Goal: Task Accomplishment & Management: Manage account settings

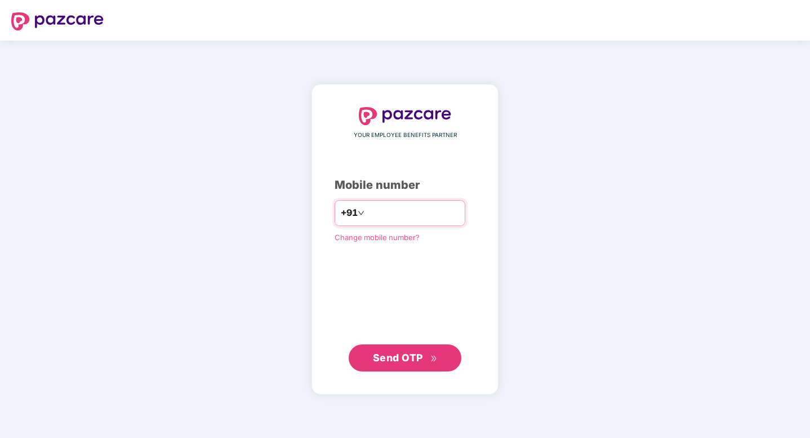
click at [395, 213] on input "number" at bounding box center [413, 213] width 92 height 18
click at [414, 353] on span "Send OTP" at bounding box center [398, 357] width 50 height 12
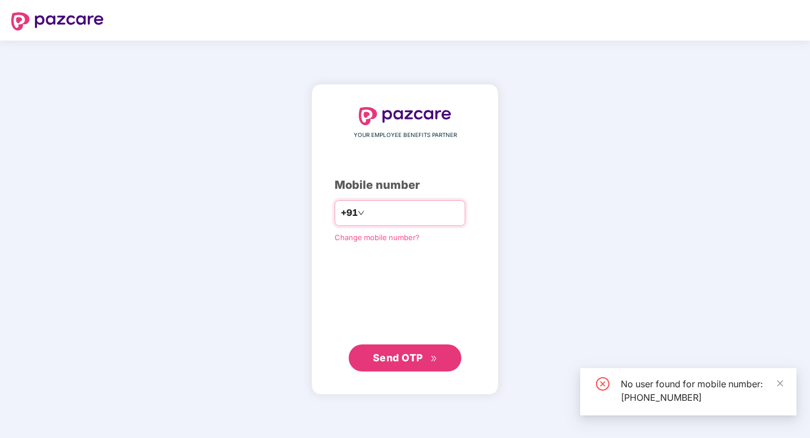
click at [418, 210] on input "**********" at bounding box center [413, 213] width 92 height 18
type input "**********"
click at [404, 361] on span "Send OTP" at bounding box center [398, 357] width 50 height 12
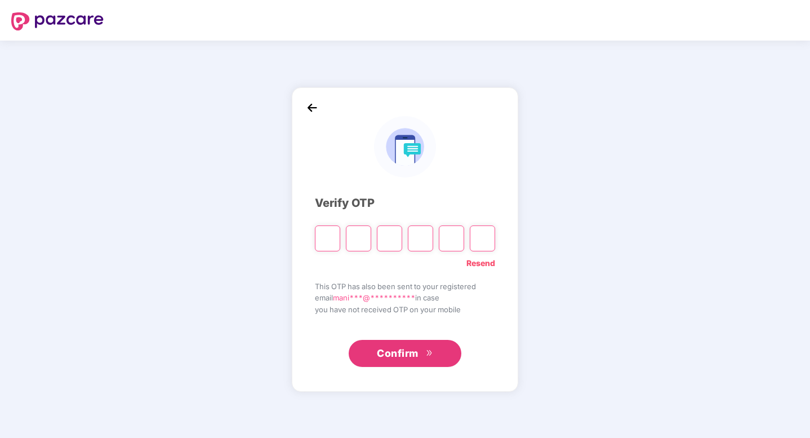
paste input "*"
type input "*"
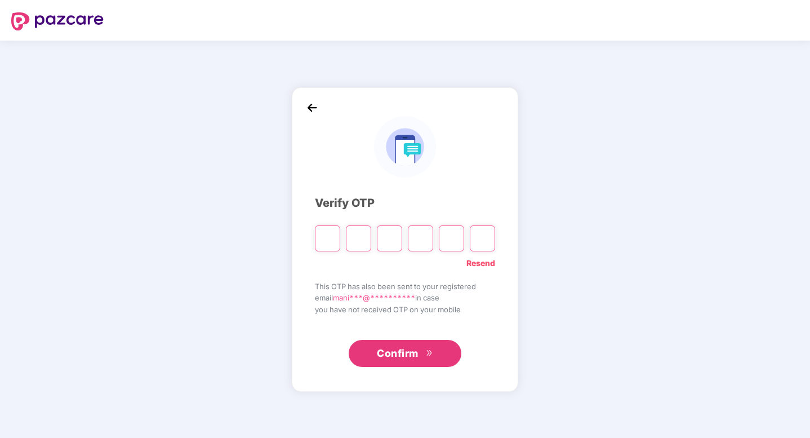
type input "*"
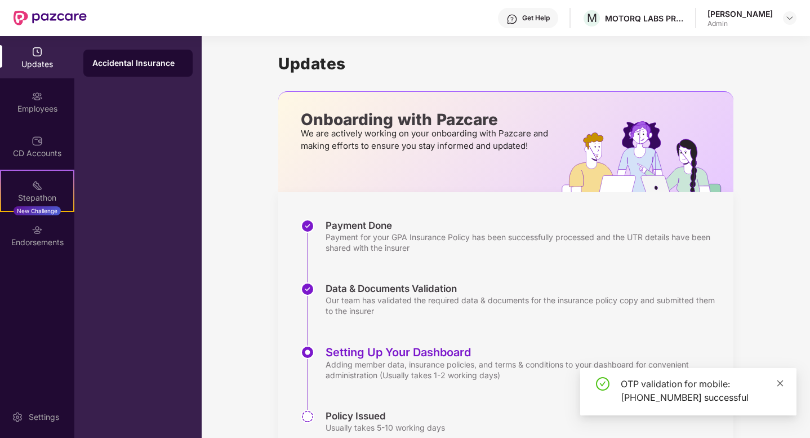
click at [686, 384] on icon "close" at bounding box center [780, 383] width 8 height 8
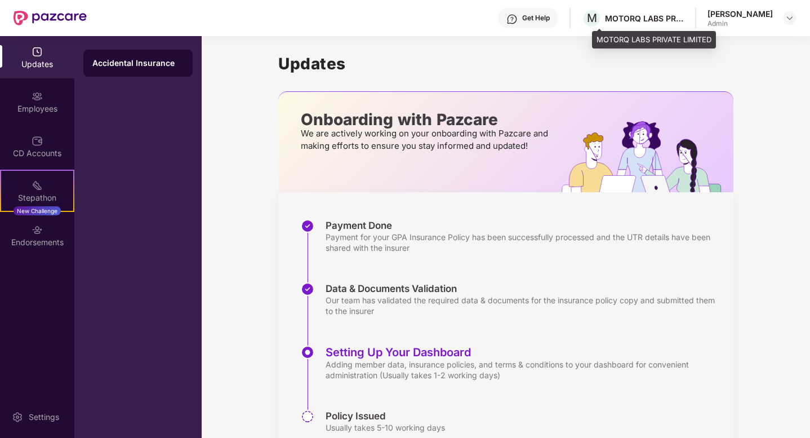
click at [636, 23] on div "MOTORQ LABS PRIVATE LIMITED" at bounding box center [644, 18] width 79 height 11
click at [686, 18] on img at bounding box center [789, 18] width 9 height 9
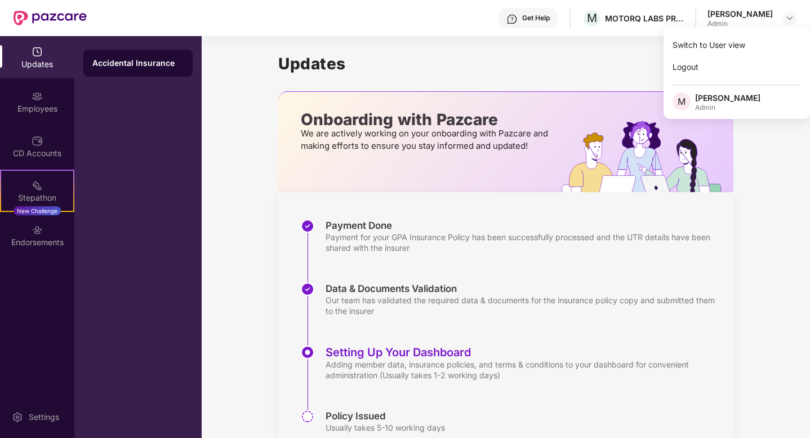
click at [41, 54] on img at bounding box center [37, 51] width 11 height 11
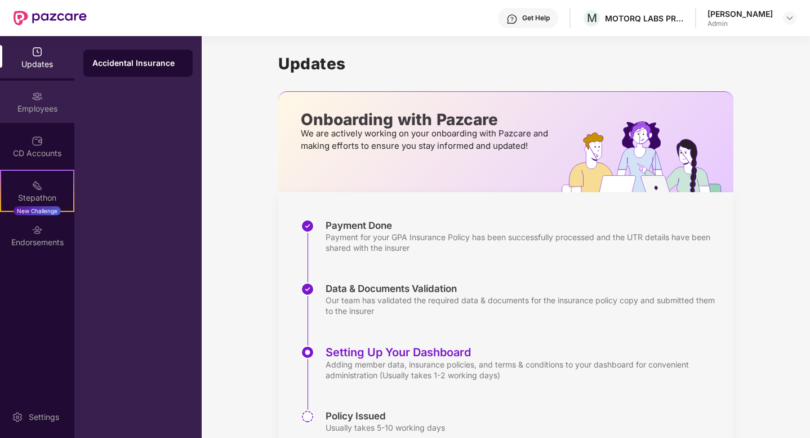
click at [32, 104] on div "Employees" at bounding box center [37, 108] width 74 height 11
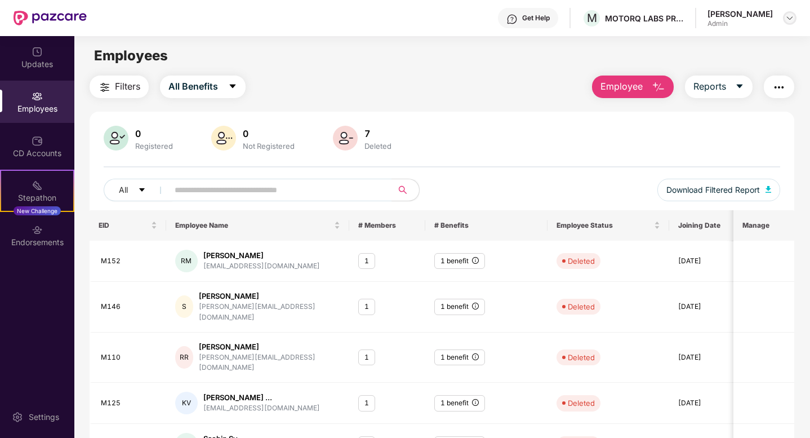
click at [686, 15] on img at bounding box center [789, 18] width 9 height 9
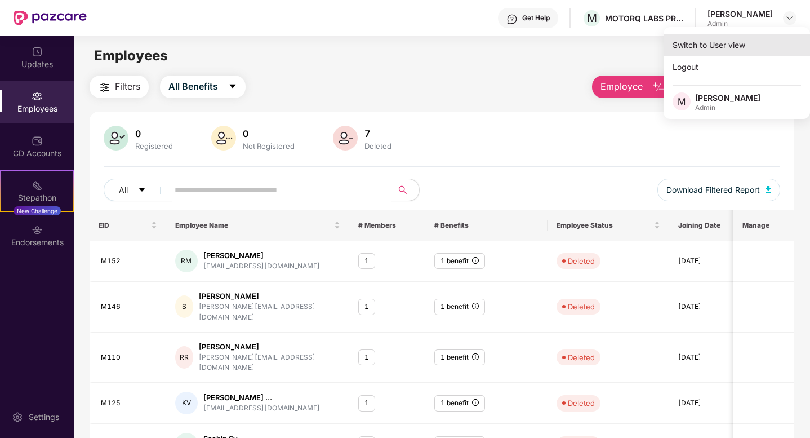
click at [686, 44] on div "Switch to User view" at bounding box center [737, 45] width 146 height 22
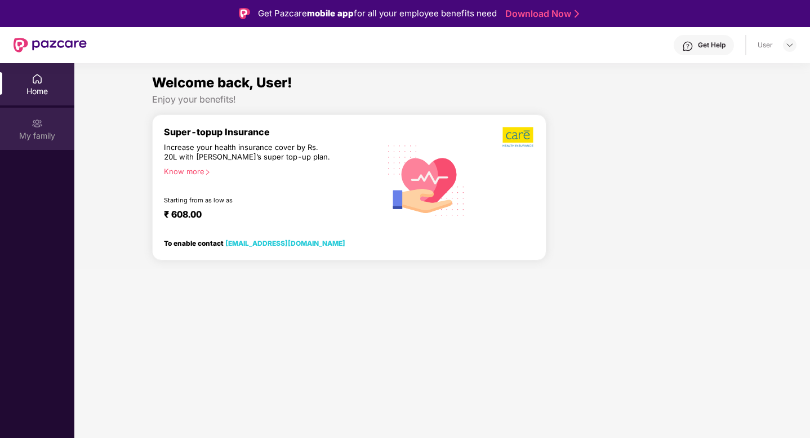
click at [60, 133] on div "My family" at bounding box center [37, 135] width 74 height 11
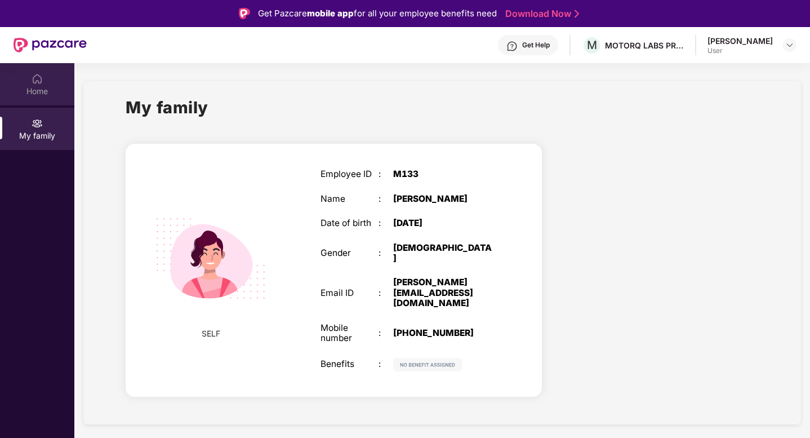
click at [47, 88] on div "Home" at bounding box center [37, 91] width 74 height 11
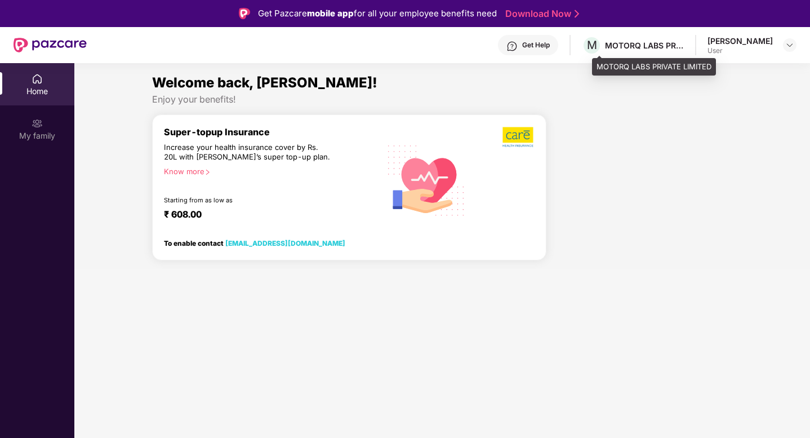
click at [659, 37] on div "M MOTORQ LABS PRIVATE LIMITED" at bounding box center [633, 45] width 102 height 20
click at [648, 44] on div "MOTORQ LABS PRIVATE LIMITED" at bounding box center [644, 45] width 79 height 11
click at [686, 46] on header "Get Help M MOTORQ LABS PRIVATE LIMITED [PERSON_NAME] User" at bounding box center [405, 45] width 810 height 36
click at [686, 46] on img at bounding box center [789, 45] width 9 height 9
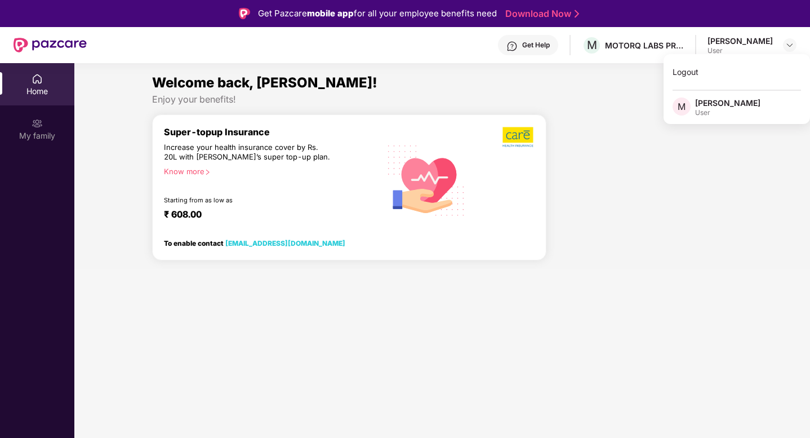
click at [686, 184] on div at bounding box center [644, 191] width 186 height 155
click at [41, 44] on img at bounding box center [50, 45] width 73 height 15
click at [34, 79] on img at bounding box center [37, 78] width 11 height 11
click at [686, 44] on img at bounding box center [789, 45] width 9 height 9
click at [686, 114] on div "User" at bounding box center [727, 112] width 65 height 9
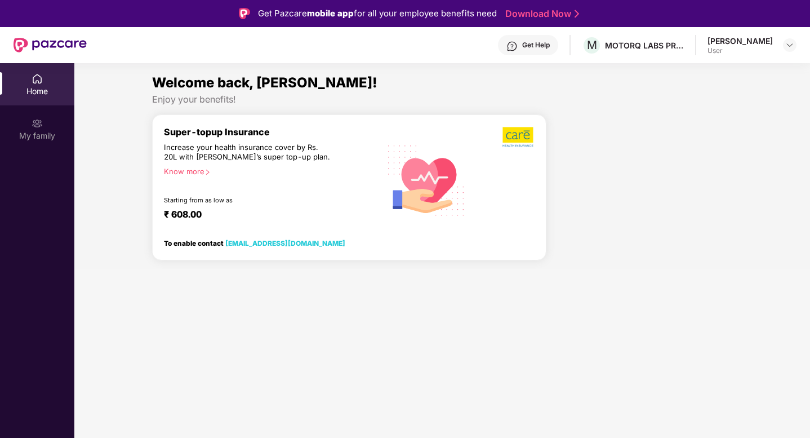
click at [686, 107] on div "Welcome back, [PERSON_NAME]! Enjoy your benefits! Super-topup Insurance Increas…" at bounding box center [442, 170] width 745 height 197
click at [686, 46] on img at bounding box center [789, 45] width 9 height 9
click at [686, 103] on div "[PERSON_NAME]" at bounding box center [727, 102] width 65 height 11
click at [686, 107] on div "Welcome back, [PERSON_NAME]! Enjoy your benefits! Super-topup Insurance Increas…" at bounding box center [442, 170] width 745 height 197
click at [602, 46] on span "M" at bounding box center [592, 45] width 20 height 20
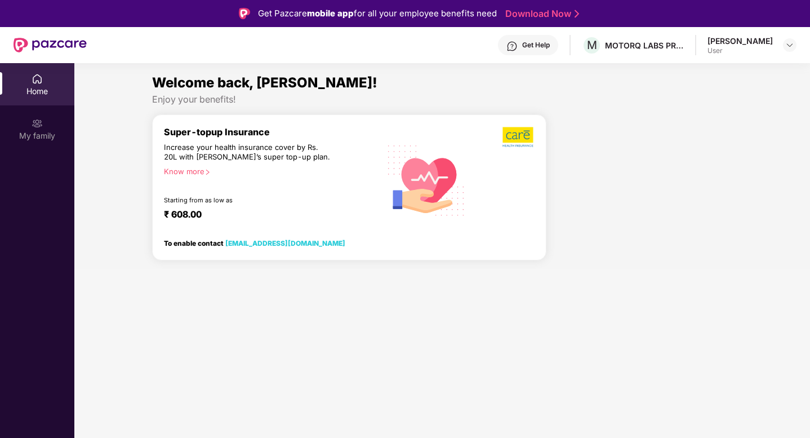
click at [686, 43] on div "[PERSON_NAME]" at bounding box center [739, 40] width 65 height 11
click at [686, 48] on img at bounding box center [789, 45] width 9 height 9
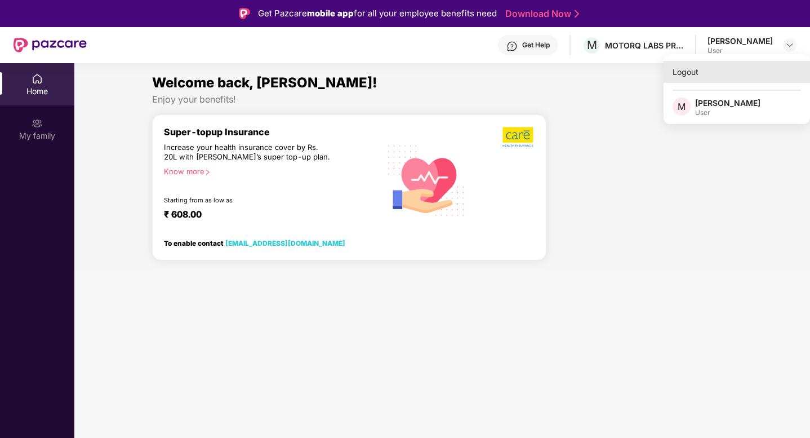
click at [686, 66] on div "Logout" at bounding box center [737, 72] width 146 height 22
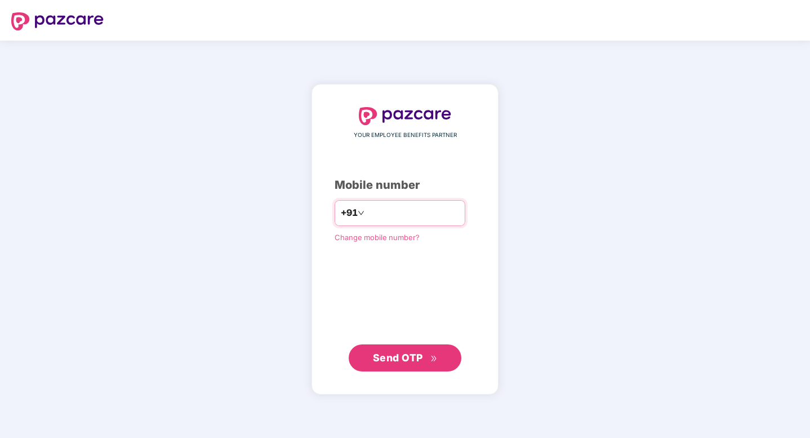
click at [406, 206] on input "number" at bounding box center [413, 213] width 92 height 18
type input "**********"
click at [393, 368] on button "Send OTP" at bounding box center [405, 357] width 113 height 27
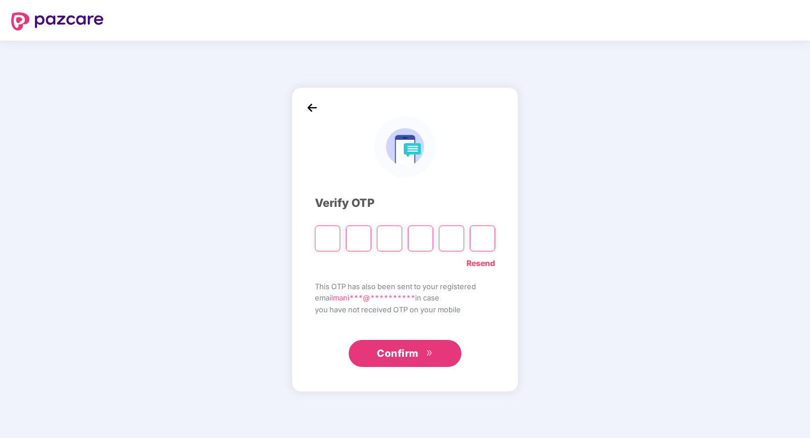
paste input "*"
type input "*"
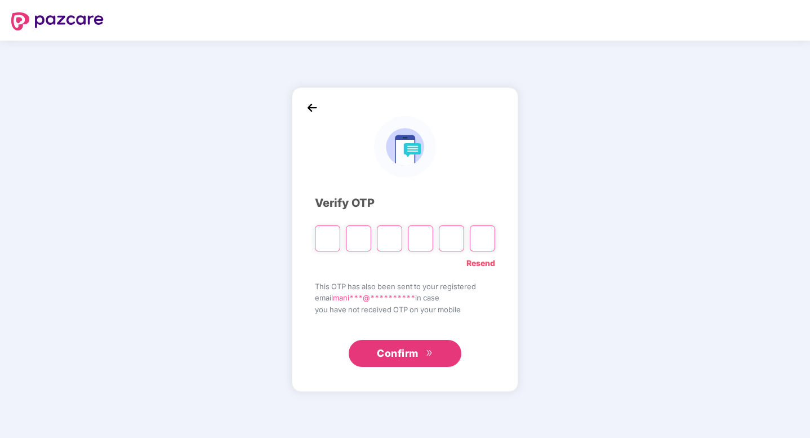
type input "*"
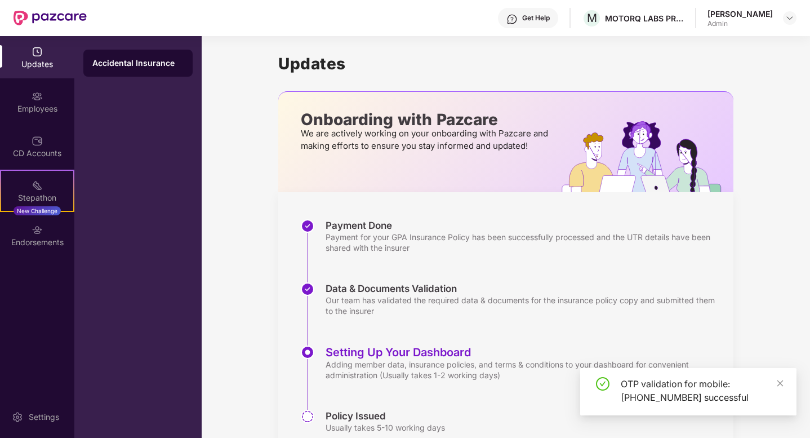
scroll to position [46, 0]
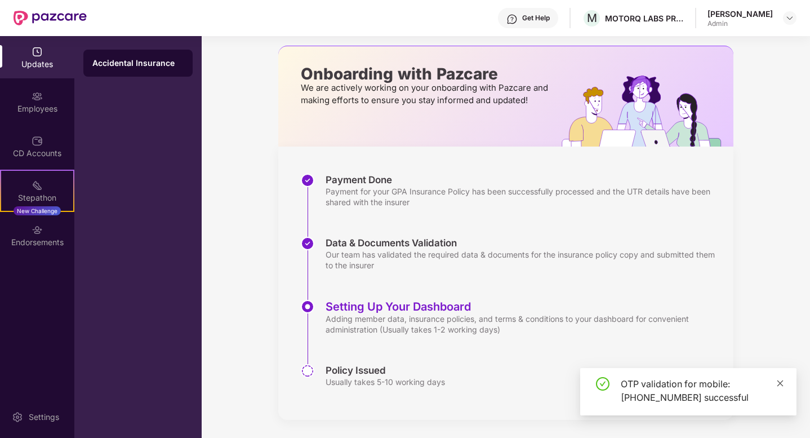
click at [686, 381] on icon "close" at bounding box center [780, 383] width 8 height 8
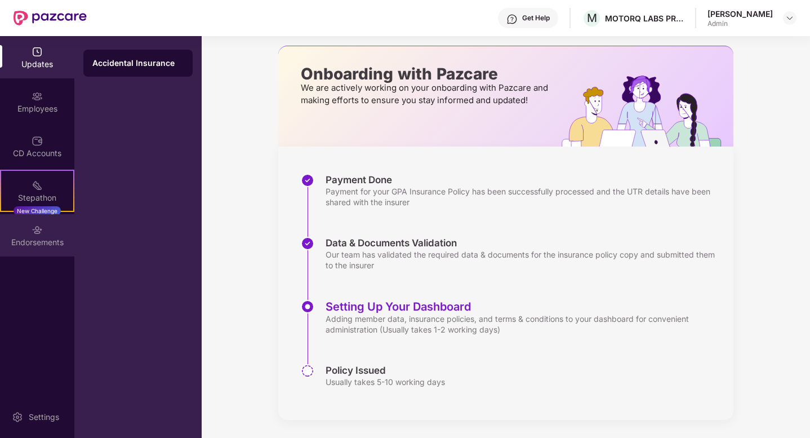
click at [58, 228] on div "Endorsements" at bounding box center [37, 235] width 74 height 42
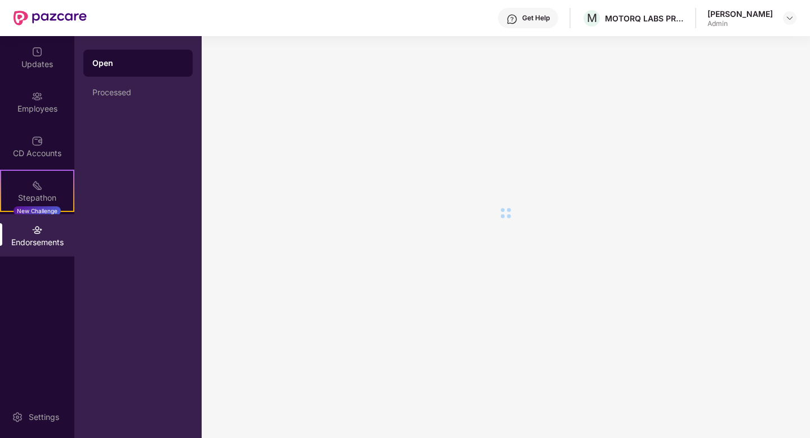
click at [47, 232] on div "Endorsements" at bounding box center [37, 235] width 74 height 42
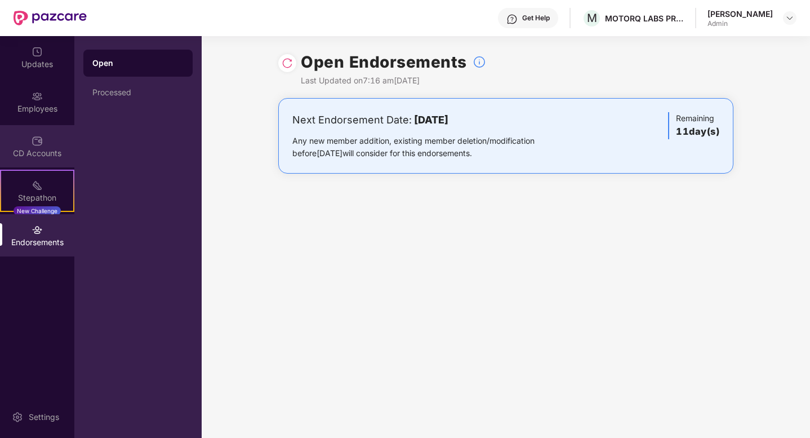
click at [29, 145] on div "CD Accounts" at bounding box center [37, 146] width 74 height 42
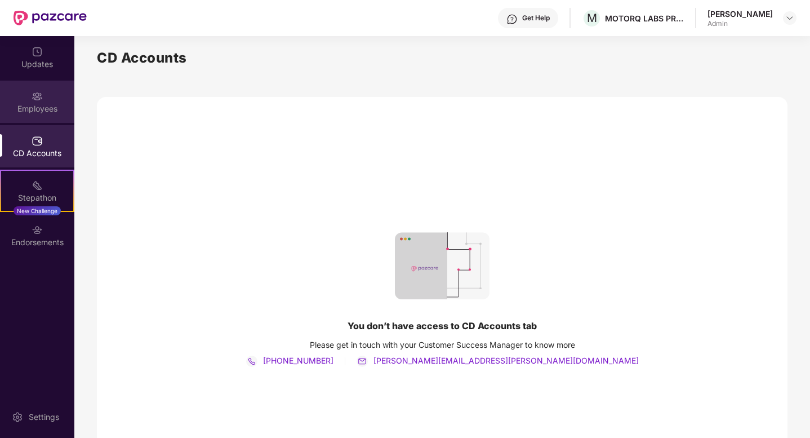
click at [35, 93] on img at bounding box center [37, 96] width 11 height 11
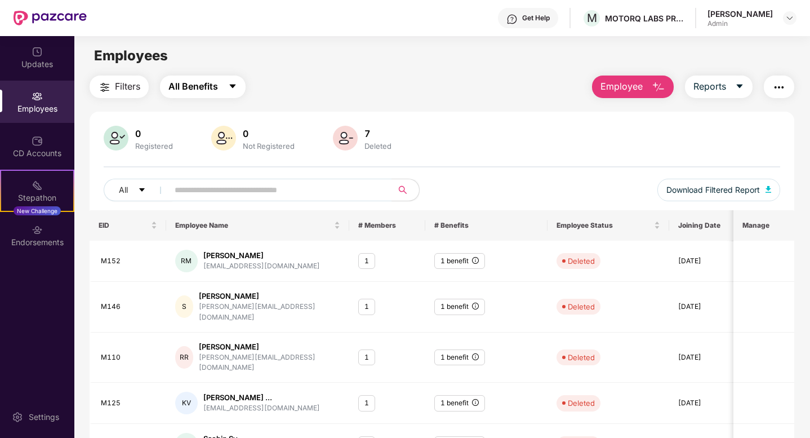
click at [220, 91] on button "All Benefits" at bounding box center [203, 86] width 86 height 23
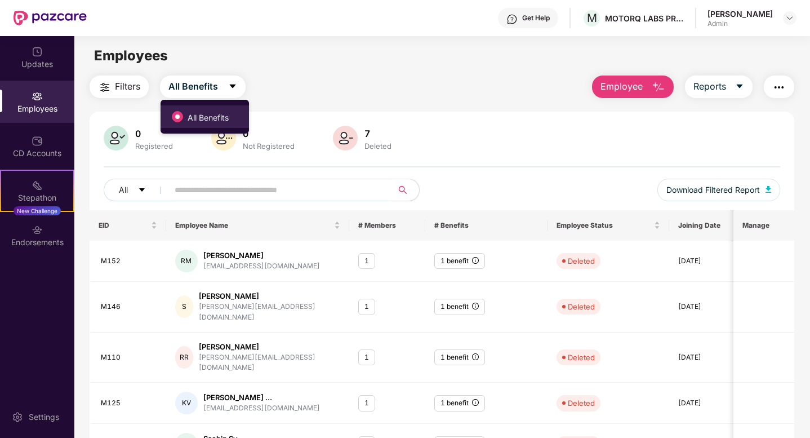
click at [219, 115] on span "All Benefits" at bounding box center [208, 118] width 50 height 12
click at [44, 100] on div "Employees" at bounding box center [37, 102] width 74 height 42
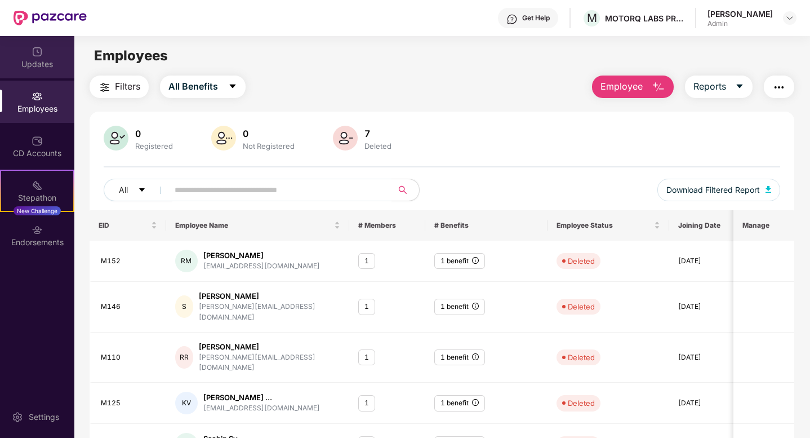
click at [40, 52] on img at bounding box center [37, 51] width 11 height 11
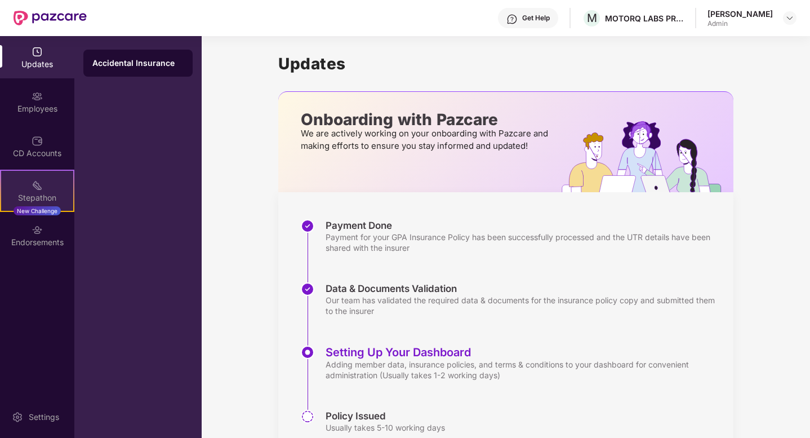
click at [35, 184] on img at bounding box center [37, 185] width 11 height 11
